Goal: Task Accomplishment & Management: Manage account settings

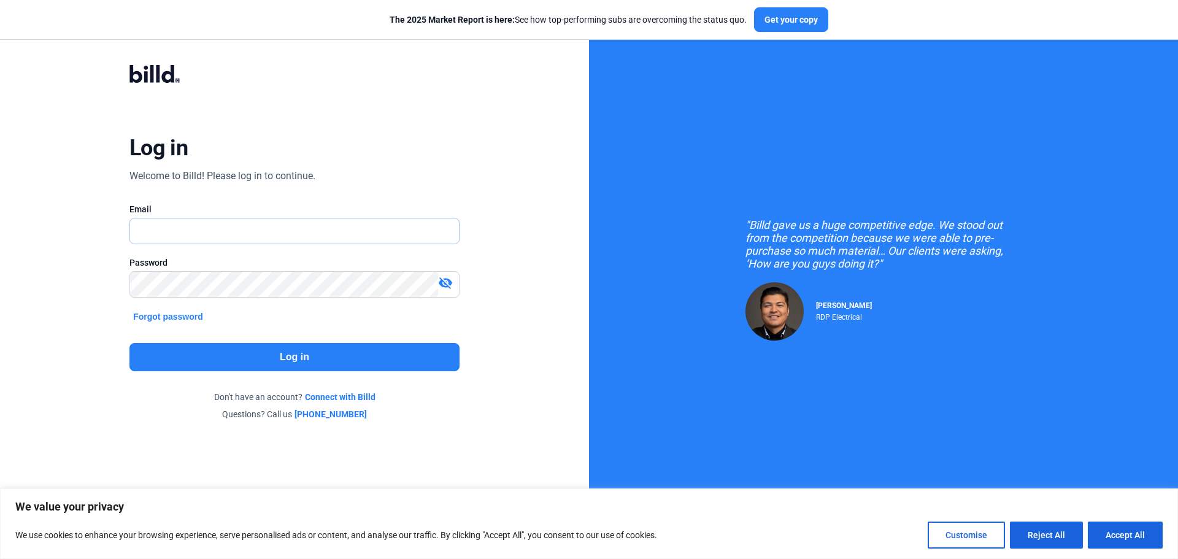
click at [160, 228] on input "text" at bounding box center [287, 230] width 315 height 25
type input "marlene@allcountyflooring.com"
click at [204, 348] on button "Log in" at bounding box center [294, 357] width 330 height 28
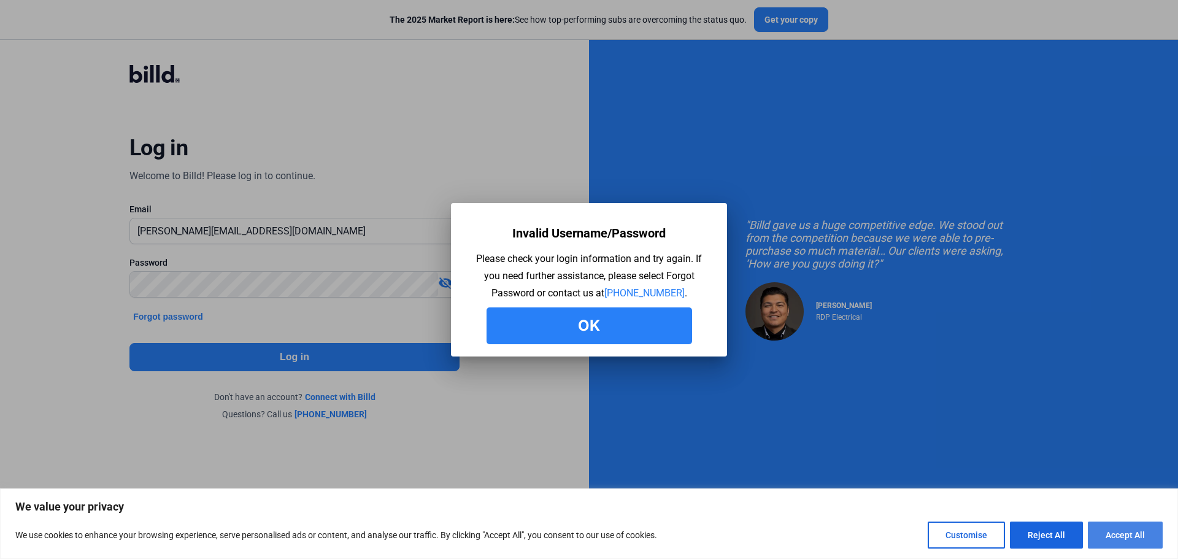
click at [1113, 530] on button "Accept All" at bounding box center [1125, 535] width 75 height 27
checkbox input "true"
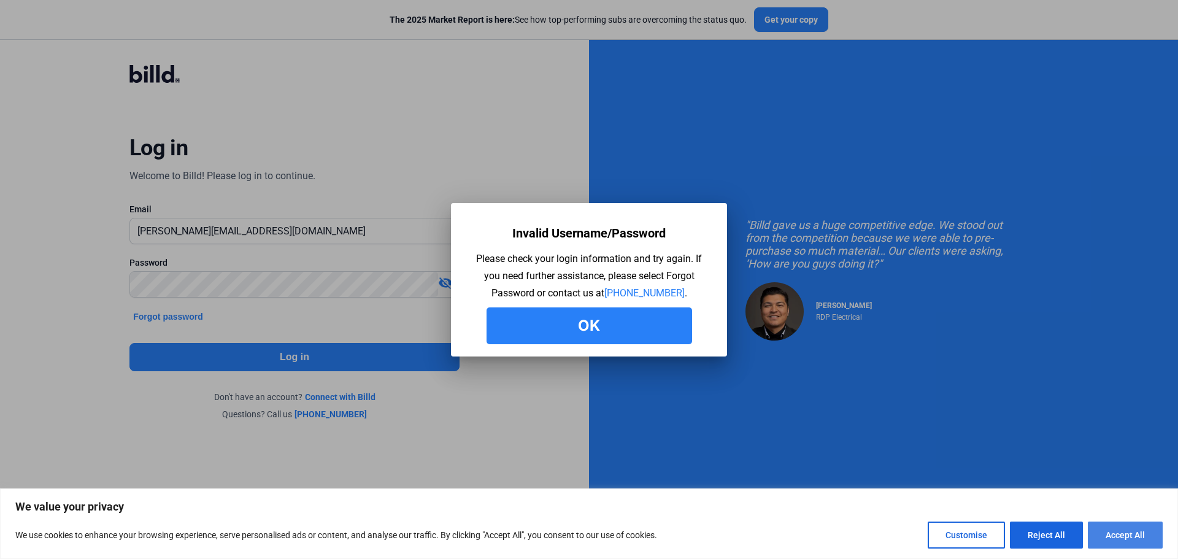
checkbox input "true"
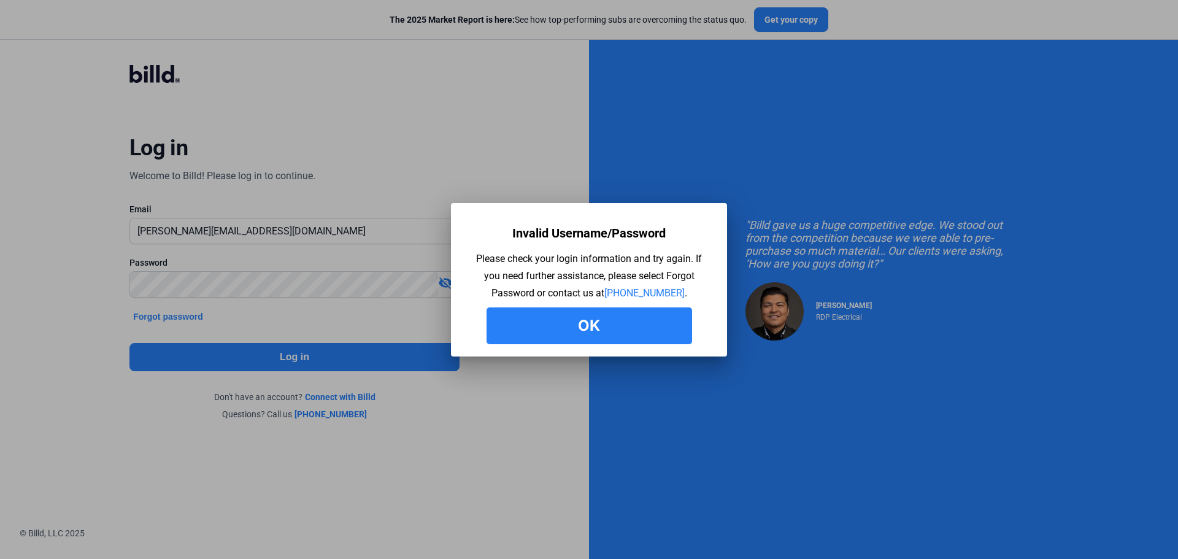
drag, startPoint x: 595, startPoint y: 325, endPoint x: 566, endPoint y: 325, distance: 28.8
click at [595, 325] on button "Ok" at bounding box center [590, 325] width 206 height 37
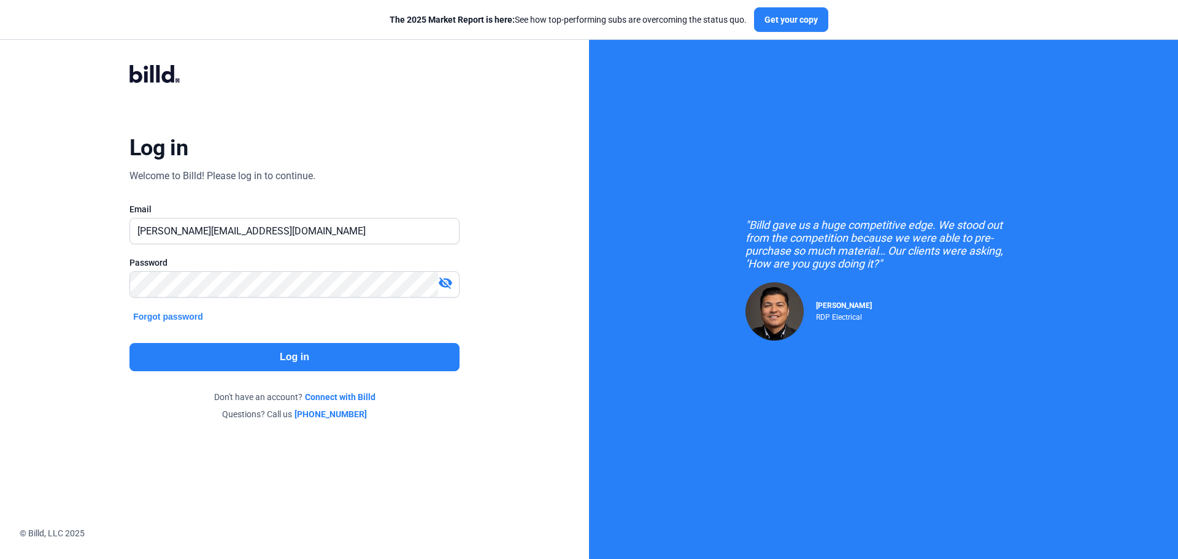
click at [450, 285] on mat-icon "visibility_off" at bounding box center [445, 283] width 15 height 15
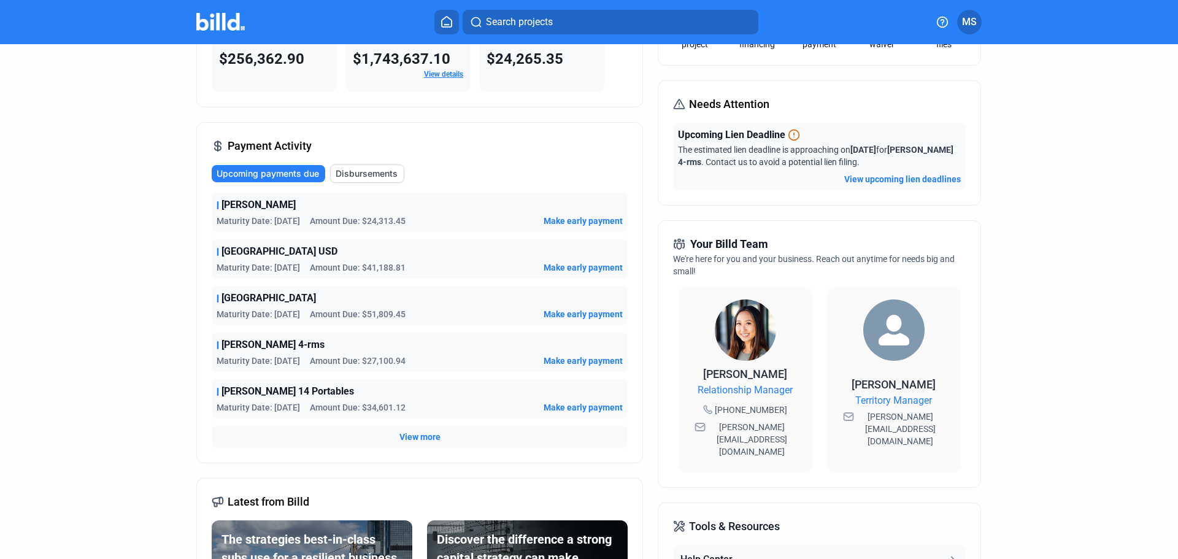
scroll to position [184, 0]
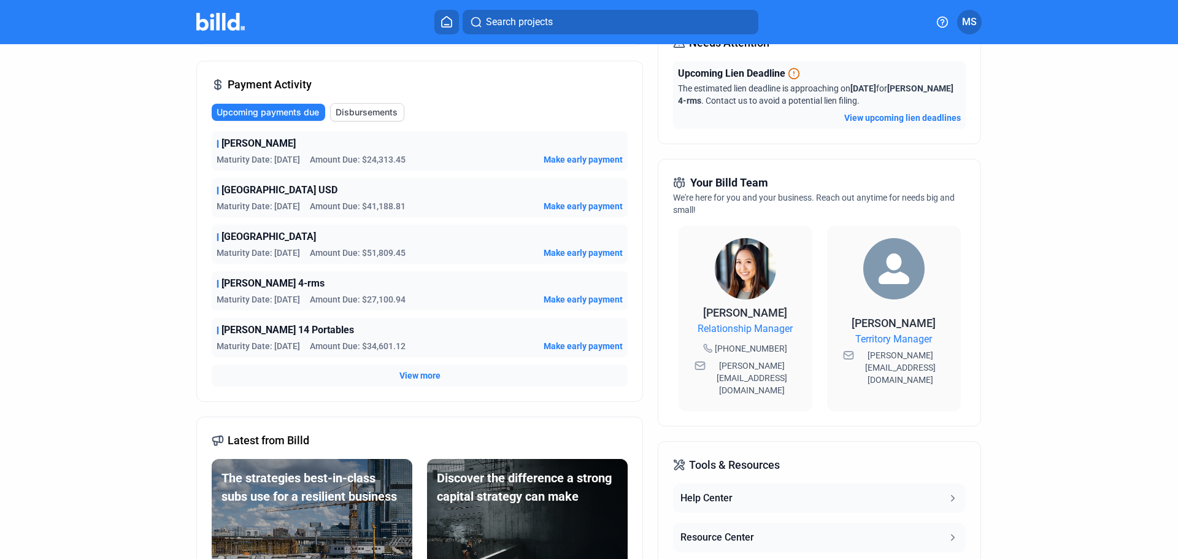
click at [429, 376] on span "View more" at bounding box center [420, 375] width 41 height 12
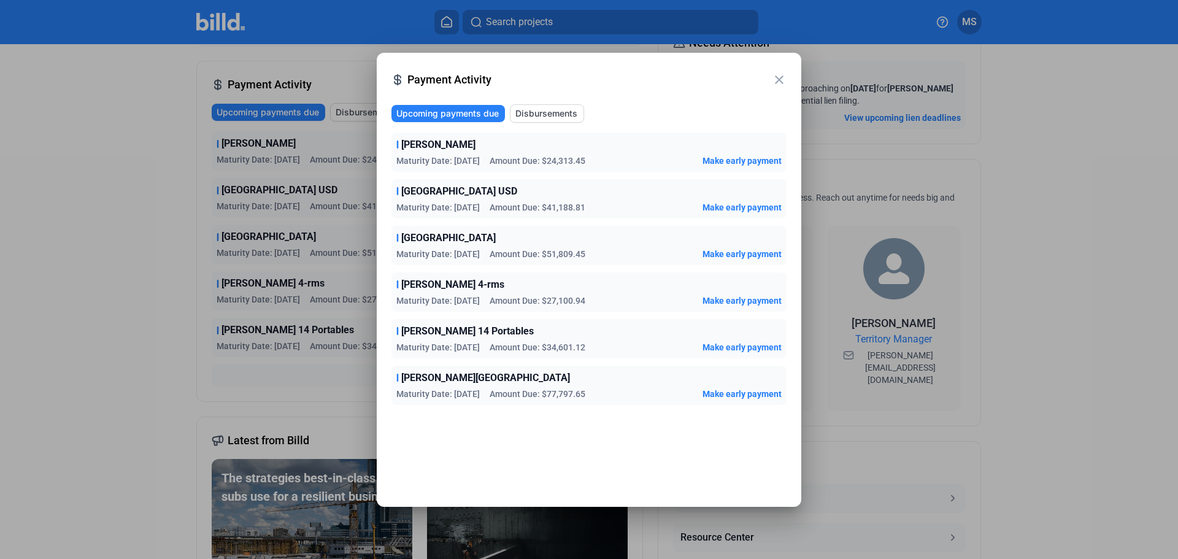
click at [781, 75] on mat-icon "close" at bounding box center [779, 79] width 15 height 15
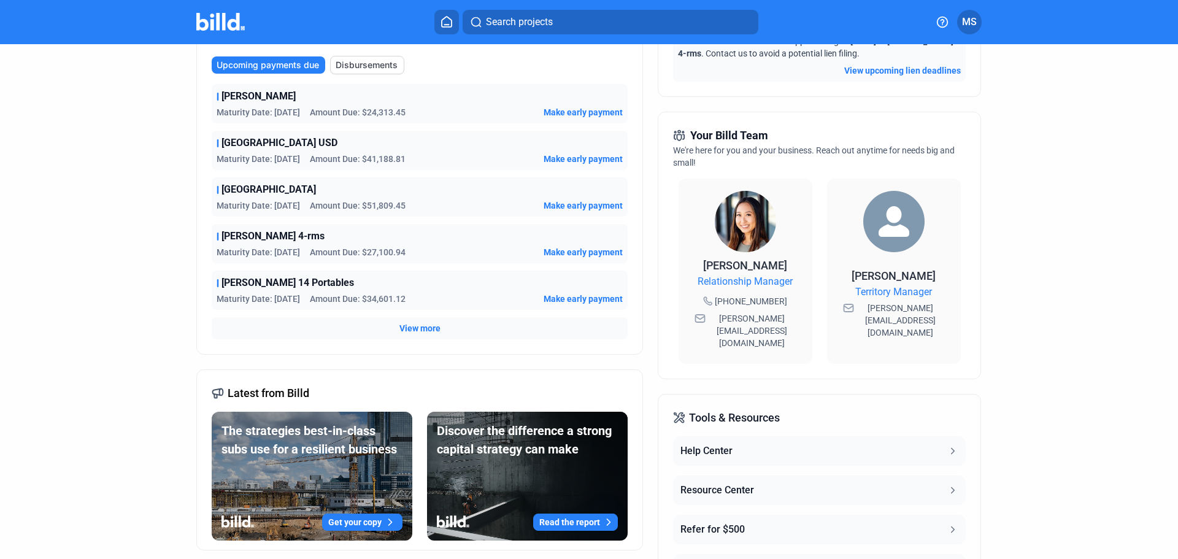
scroll to position [72, 0]
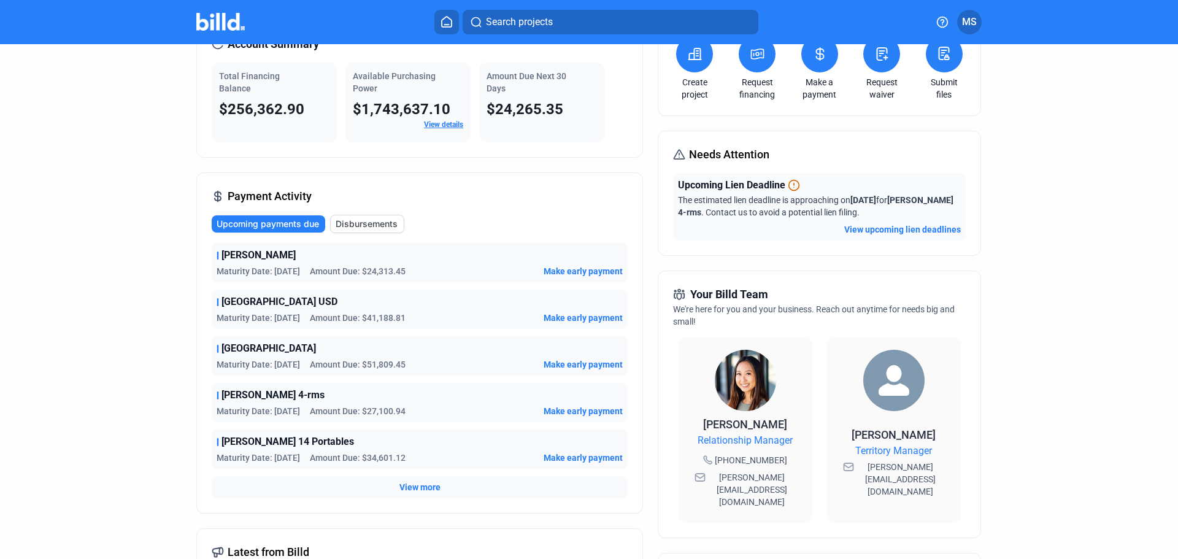
click at [431, 485] on span "View more" at bounding box center [420, 487] width 41 height 12
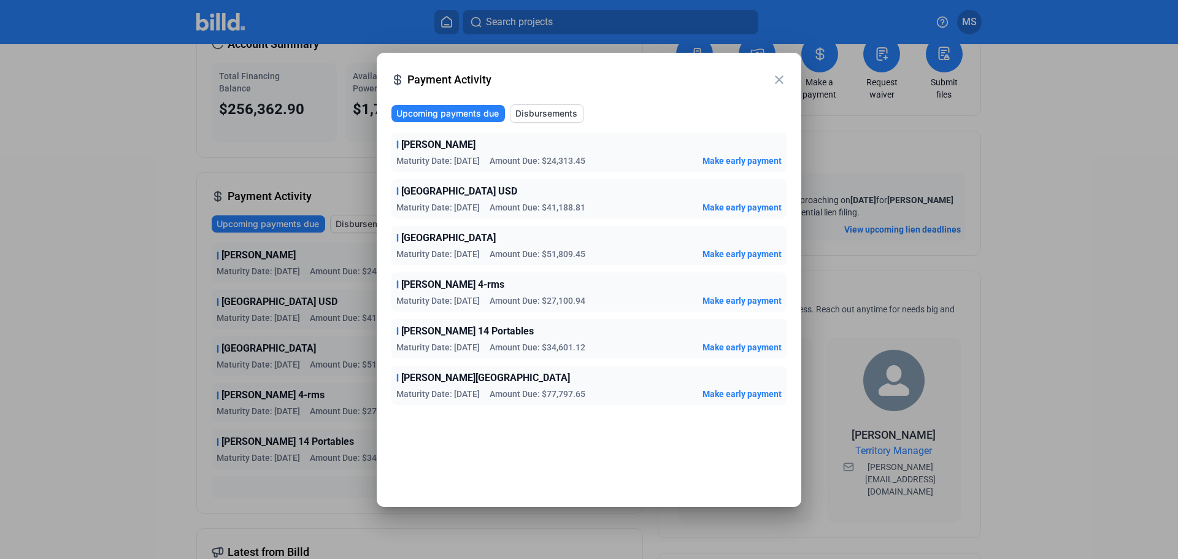
click at [776, 77] on mat-icon "close" at bounding box center [779, 79] width 15 height 15
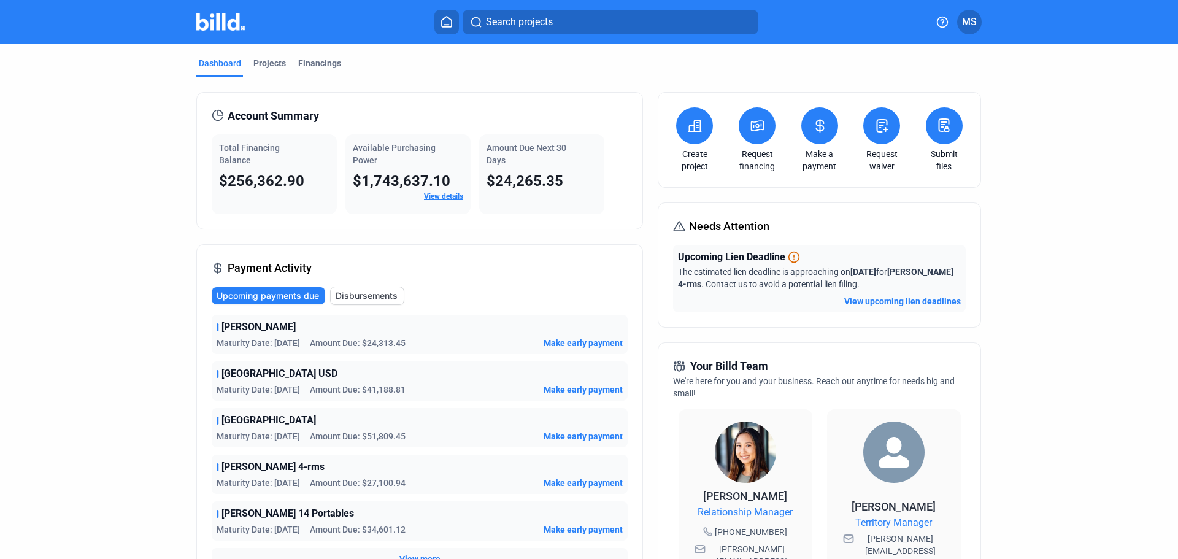
scroll to position [0, 0]
